Goal: Check status: Check status

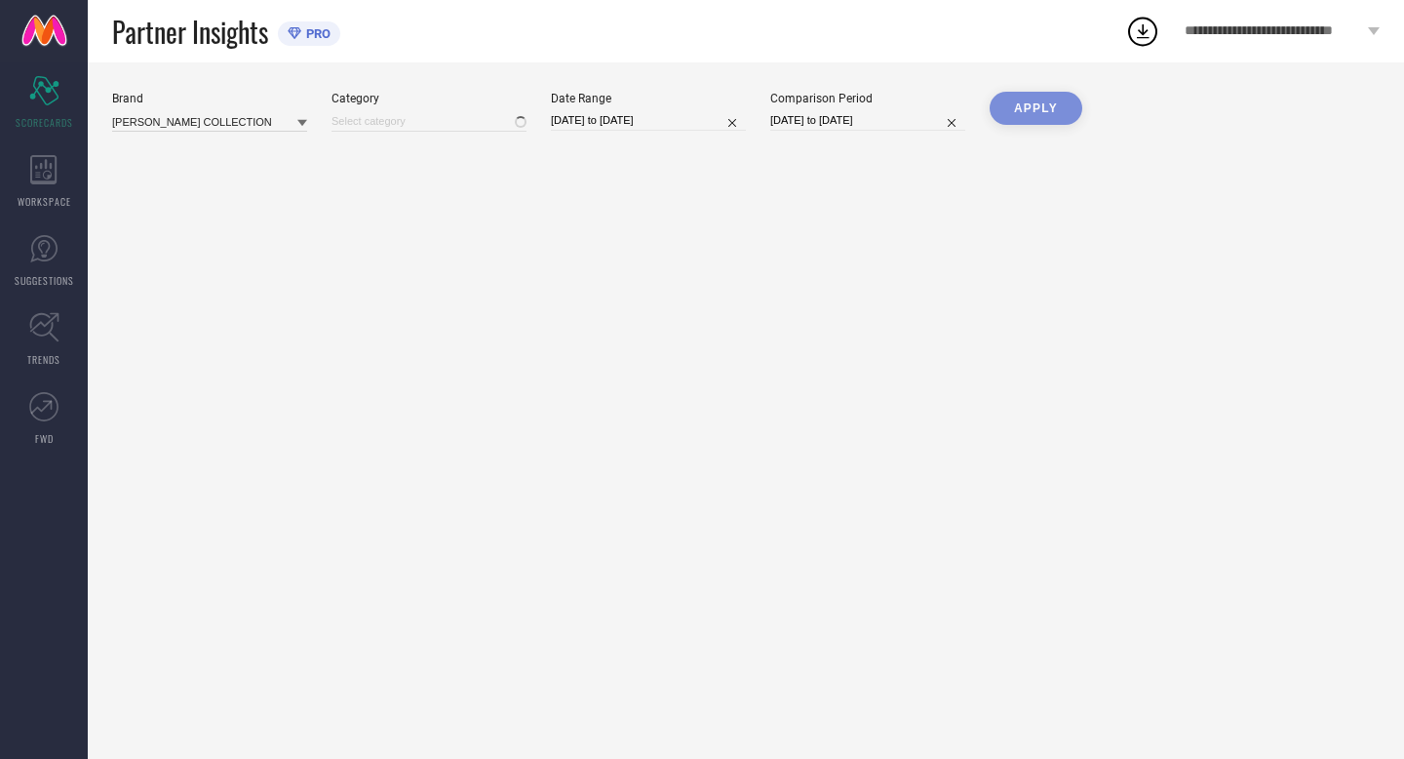
click at [684, 123] on input "[DATE] to [DATE]" at bounding box center [648, 120] width 195 height 20
select select "7"
select select "2025"
select select "8"
select select "2025"
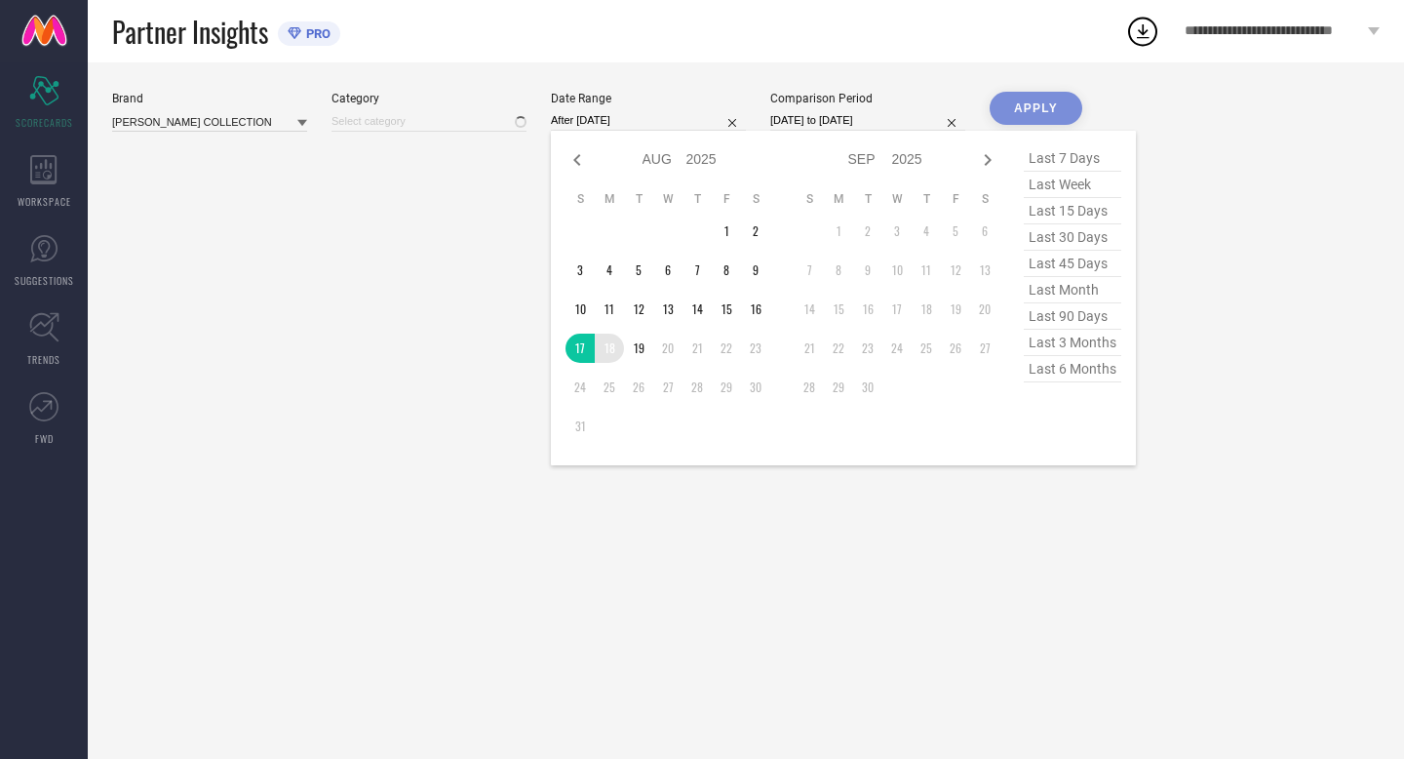
click at [602, 347] on td "18" at bounding box center [609, 348] width 29 height 29
type input "[DATE] to [DATE]"
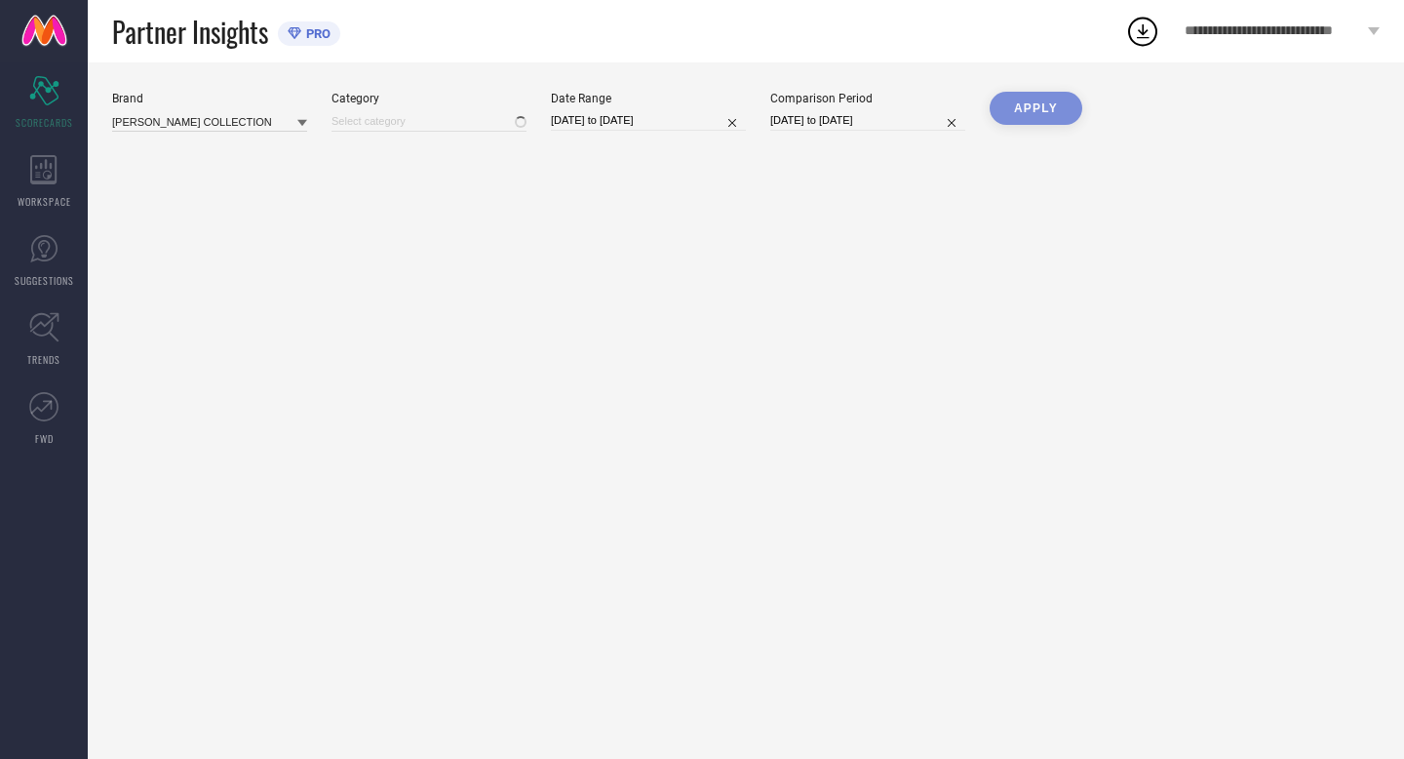
click at [916, 111] on input "[DATE] to [DATE]" at bounding box center [867, 120] width 195 height 20
select select "7"
select select "2024"
select select "8"
select select "2024"
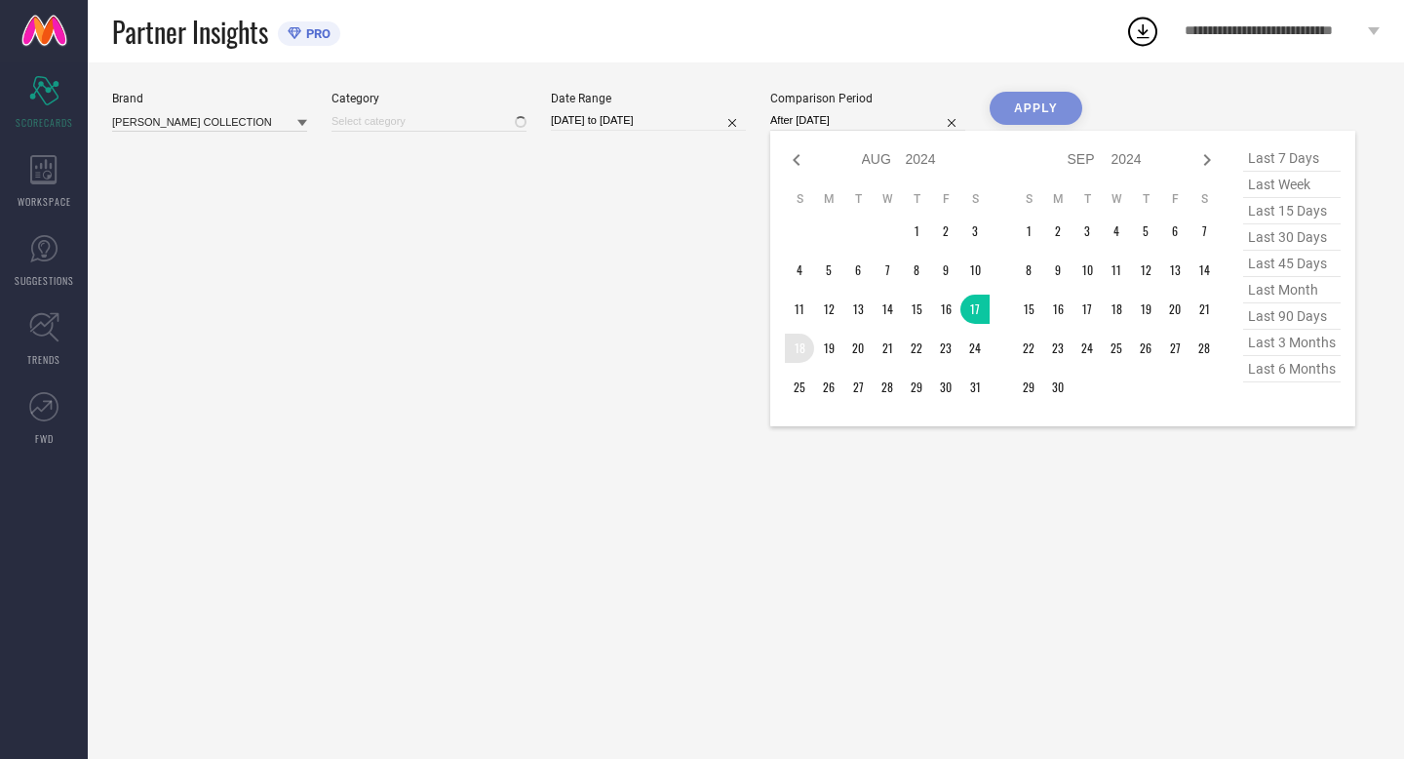
click at [806, 351] on td "18" at bounding box center [799, 348] width 29 height 29
type input "[DATE] to [DATE]"
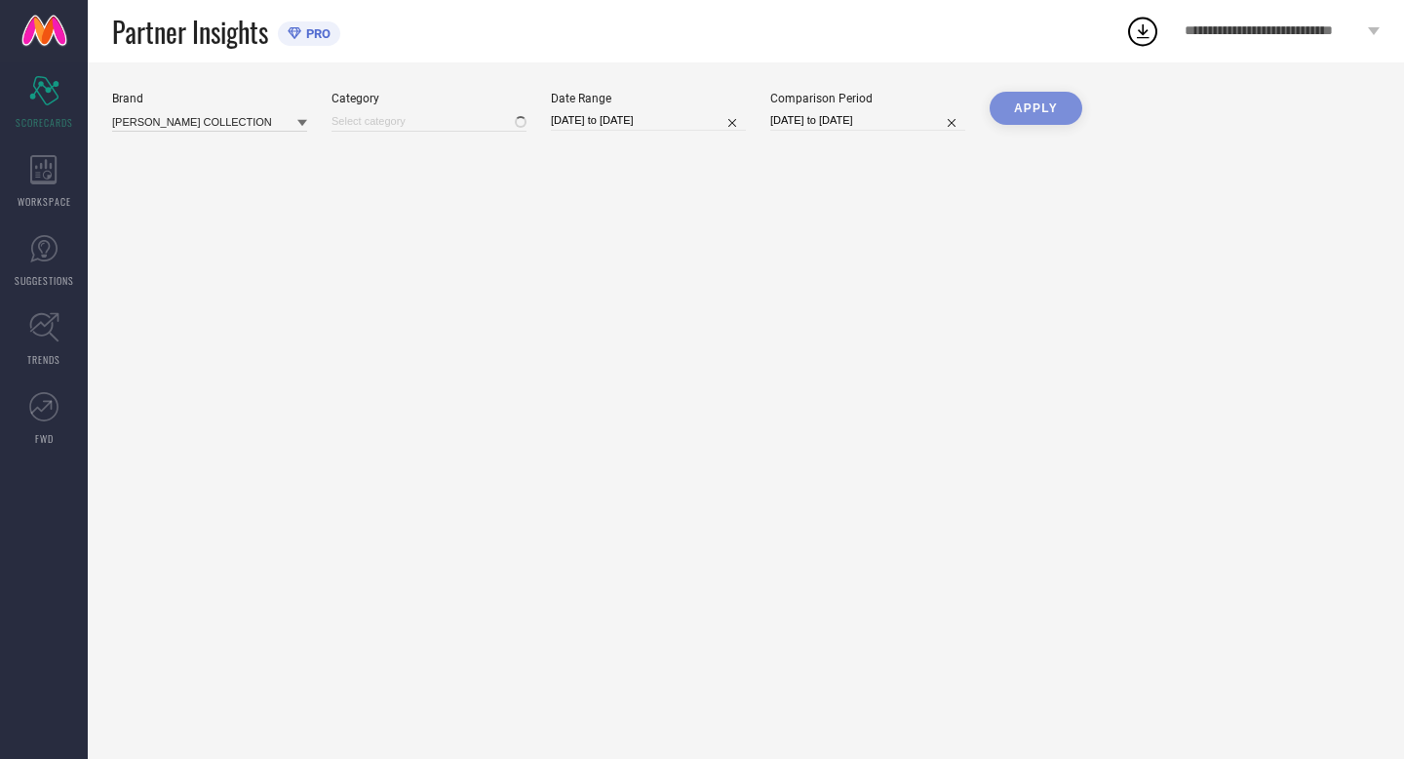
click at [1036, 104] on div "APPLY" at bounding box center [1036, 119] width 93 height 55
click at [593, 249] on div "Brand [PERSON_NAME] COLLECTION Category Date Range [DATE] to [DATE] Comparison …" at bounding box center [746, 410] width 1317 height 696
click at [471, 120] on div at bounding box center [429, 120] width 195 height 21
type input "All"
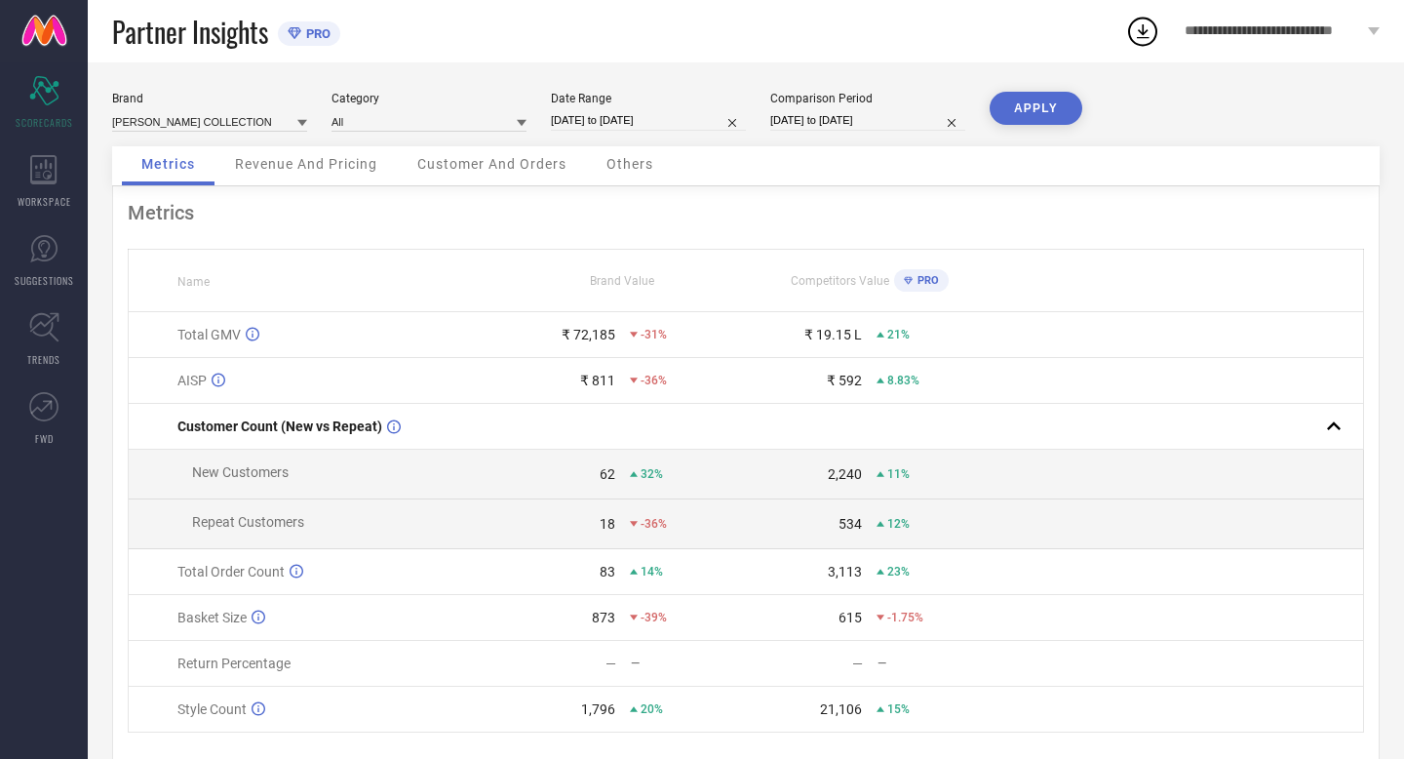
click at [696, 119] on input "[DATE] to [DATE]" at bounding box center [648, 120] width 195 height 20
select select "7"
select select "2025"
select select "8"
select select "2025"
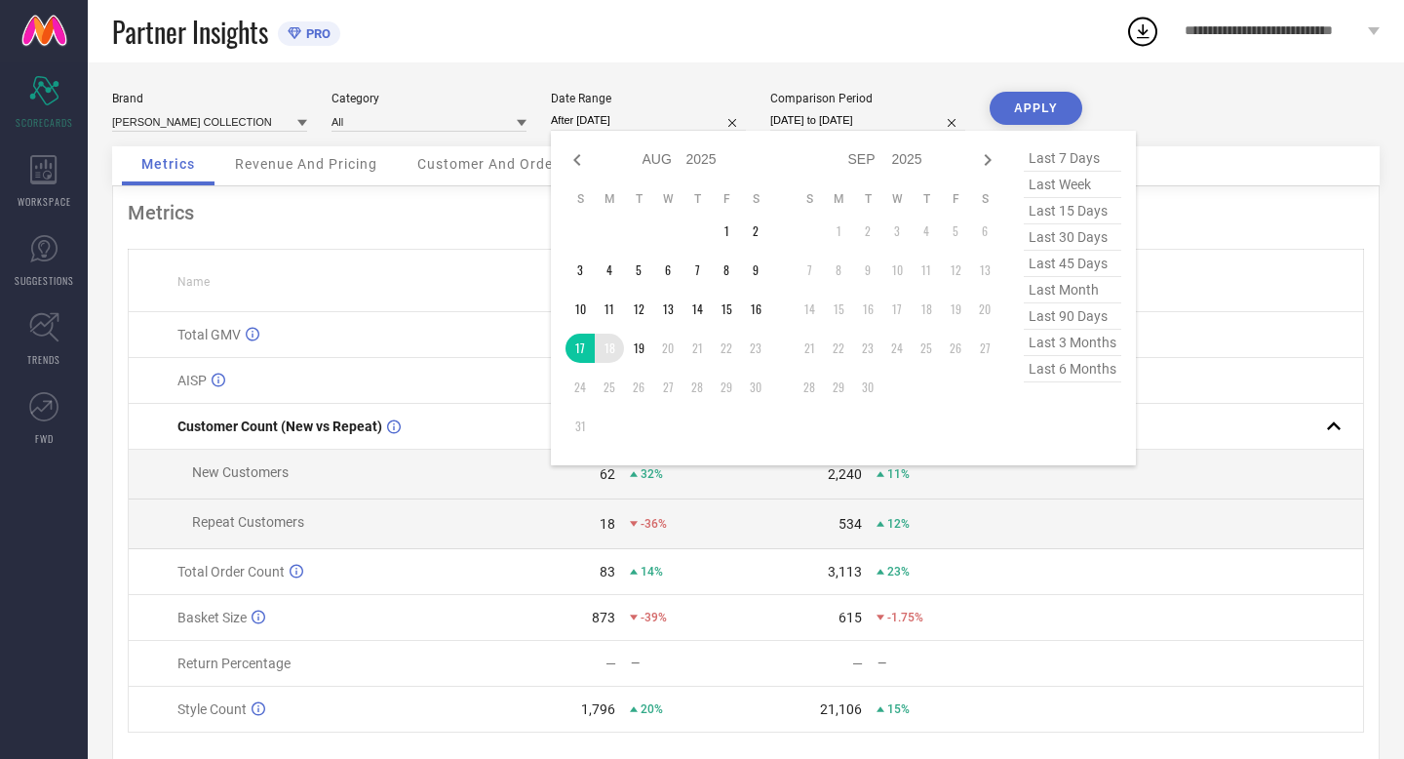
click at [613, 344] on td "18" at bounding box center [609, 348] width 29 height 29
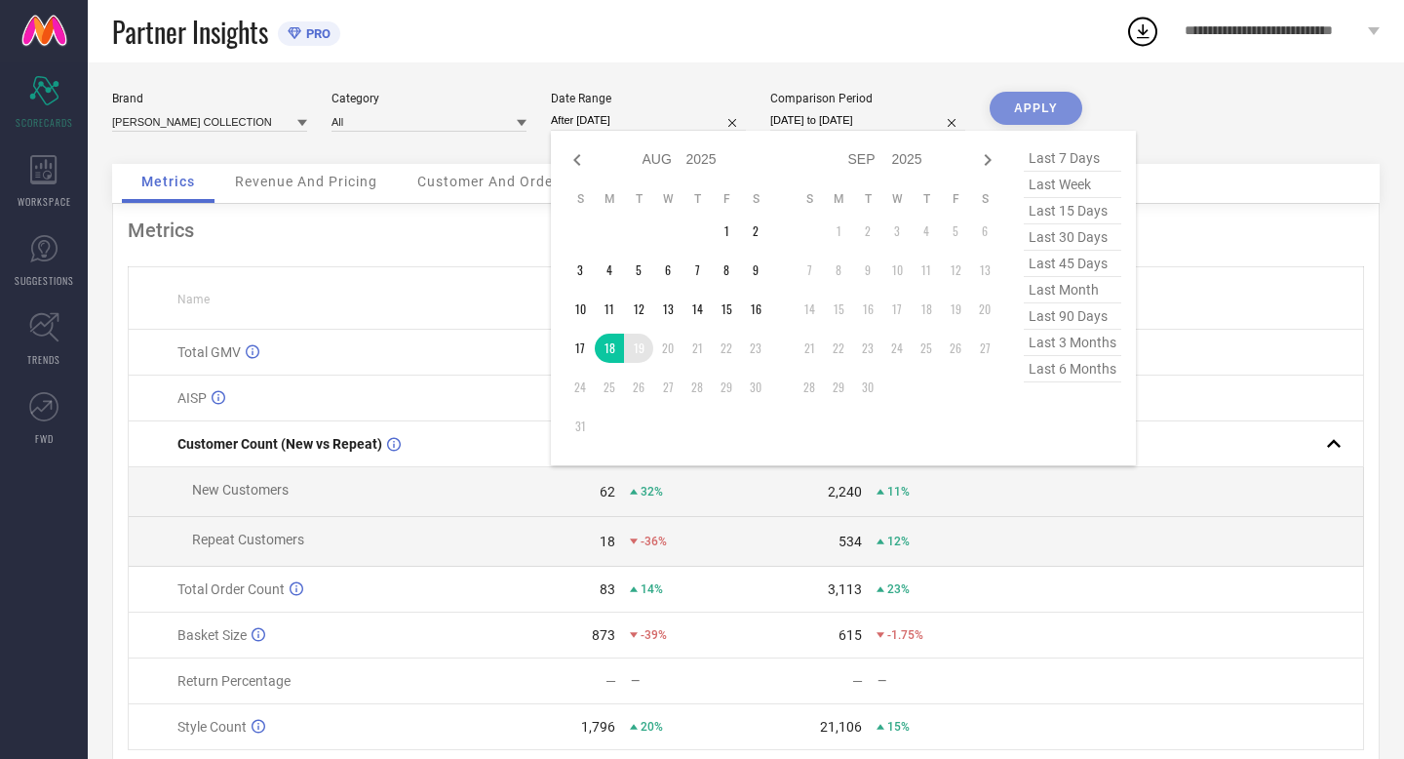
type input "[DATE] to [DATE]"
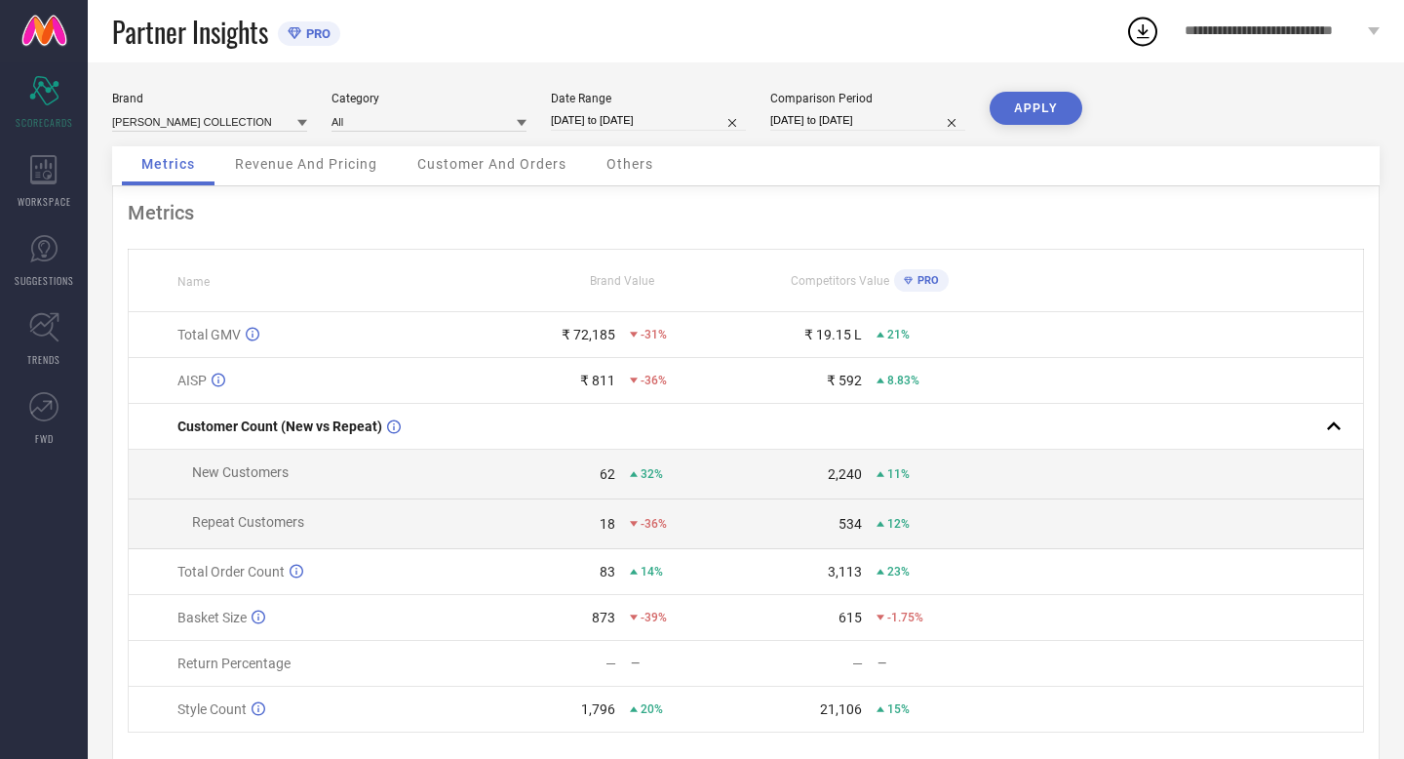
click at [903, 111] on input "[DATE] to [DATE]" at bounding box center [867, 120] width 195 height 20
select select "7"
select select "2024"
select select "8"
select select "2024"
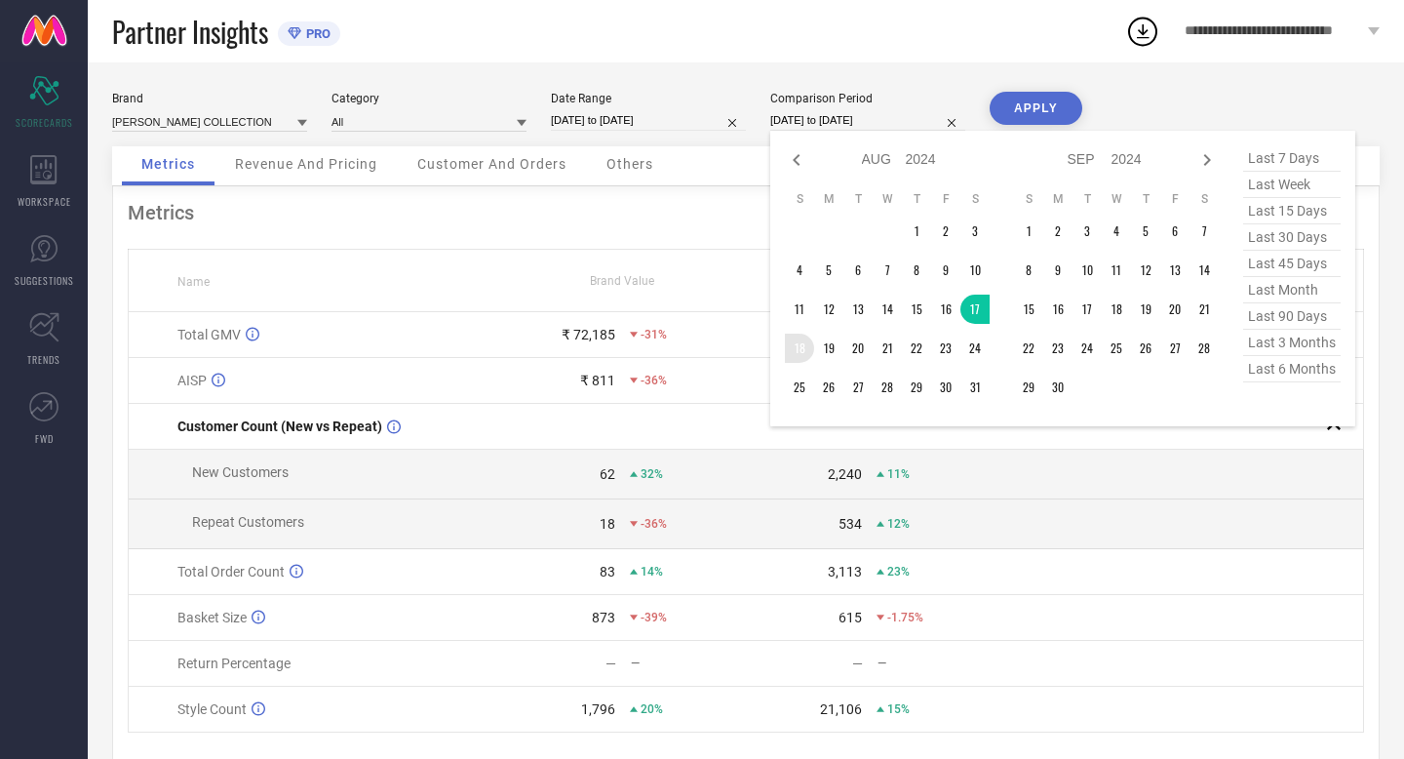
click at [802, 351] on td "18" at bounding box center [799, 348] width 29 height 29
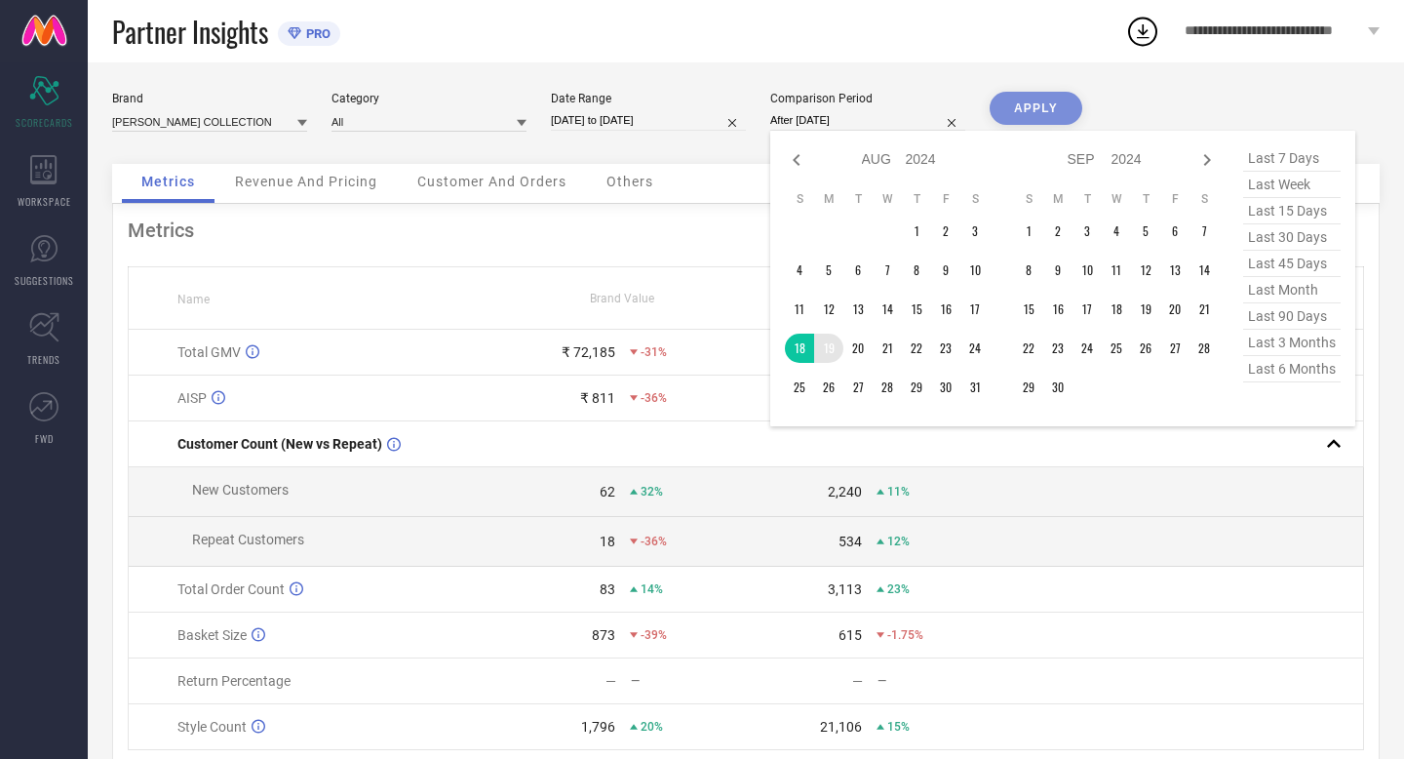
type input "[DATE] to [DATE]"
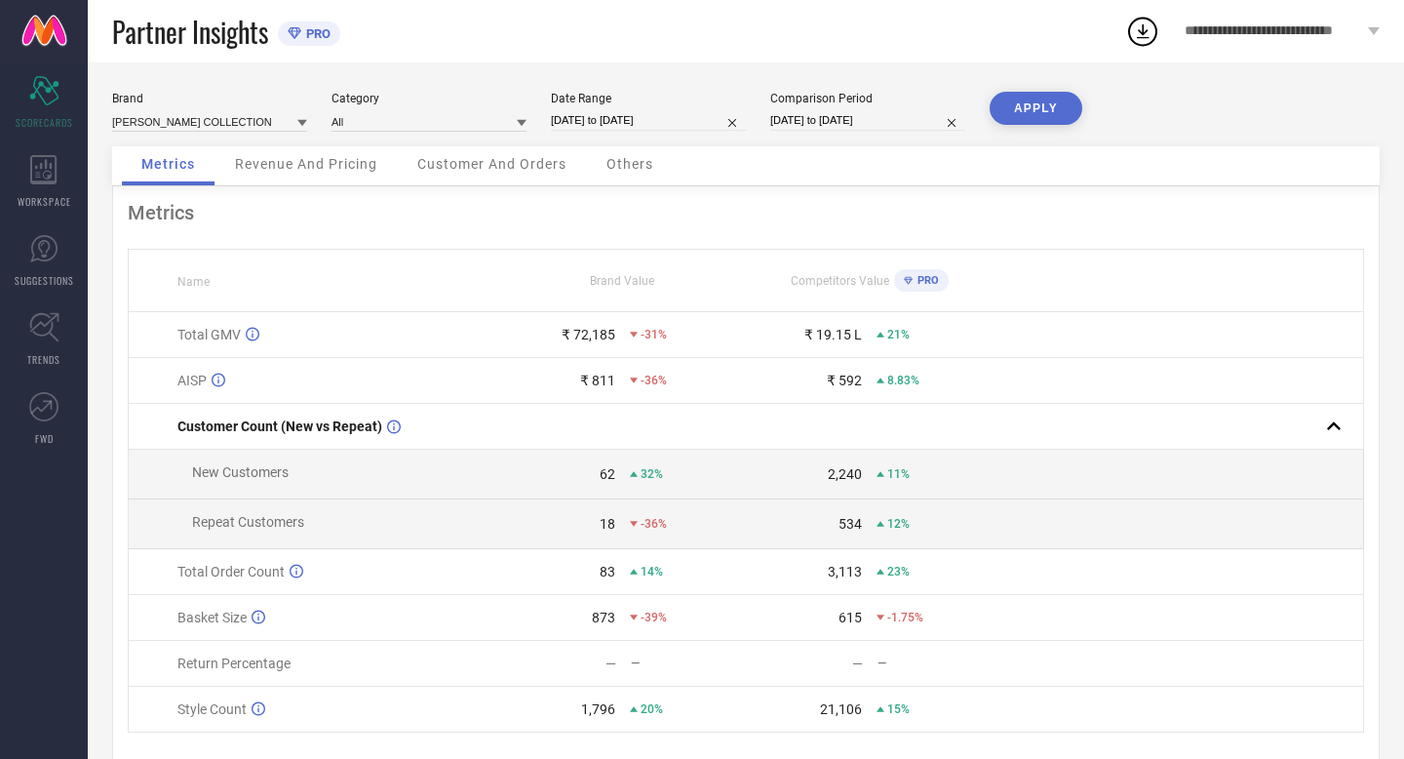
click at [1025, 109] on button "APPLY" at bounding box center [1036, 108] width 93 height 33
